Goal: Check status: Check status

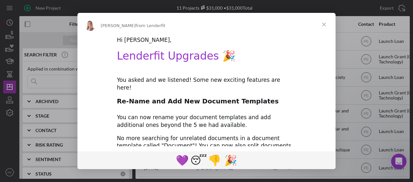
click at [325, 25] on span "Close" at bounding box center [324, 24] width 23 height 23
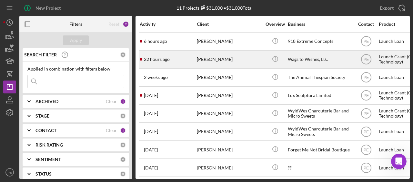
click at [167, 58] on time "22 hours ago" at bounding box center [157, 59] width 26 height 5
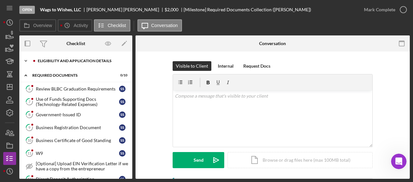
click at [77, 61] on div "Eligibility and Application Details" at bounding box center [81, 61] width 87 height 4
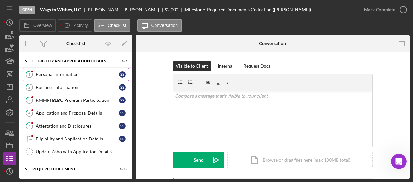
click at [73, 73] on div "Personal Information" at bounding box center [77, 74] width 83 height 5
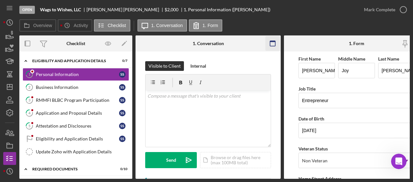
click at [272, 43] on icon "button" at bounding box center [273, 43] width 15 height 15
